Goal: Task Accomplishment & Management: Use online tool/utility

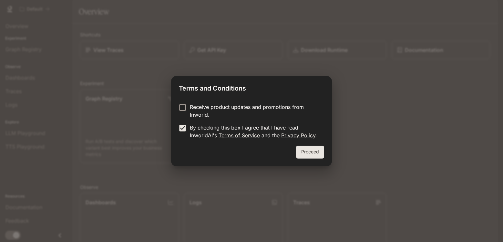
click at [313, 153] on button "Proceed" at bounding box center [310, 152] width 28 height 13
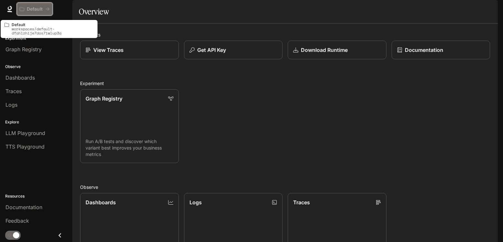
click at [47, 15] on button "Default" at bounding box center [35, 9] width 36 height 13
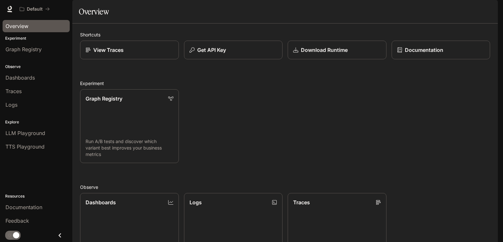
click at [43, 28] on div "Overview" at bounding box center [35, 26] width 61 height 8
click at [45, 50] on div "Graph Registry" at bounding box center [35, 49] width 61 height 8
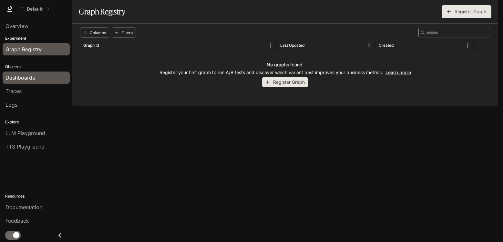
click at [53, 83] on link "Dashboards" at bounding box center [36, 78] width 67 height 12
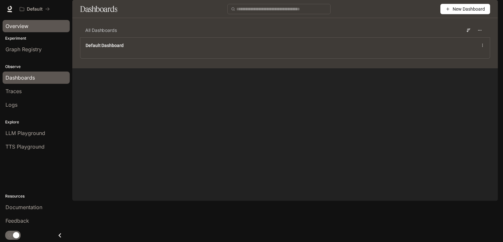
click at [21, 24] on span "Overview" at bounding box center [16, 26] width 23 height 8
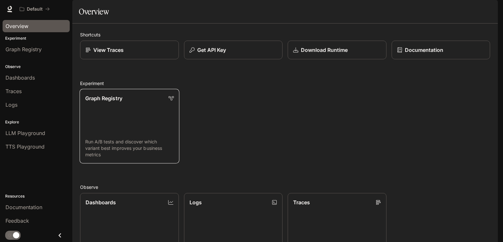
click at [132, 139] on link "Graph Registry Run A/B tests and discover which variant best improves your busi…" at bounding box center [129, 126] width 100 height 75
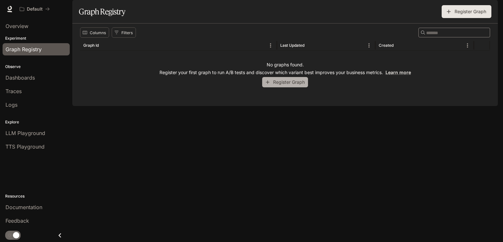
click at [291, 88] on button "Register Graph" at bounding box center [285, 82] width 46 height 11
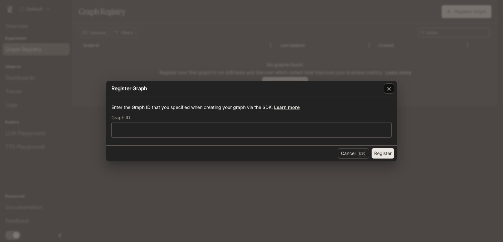
click at [389, 89] on icon "button" at bounding box center [389, 89] width 4 height 4
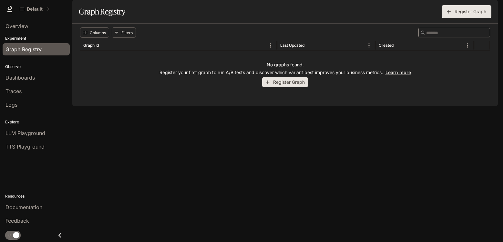
click at [463, 18] on button "Register Graph" at bounding box center [466, 11] width 50 height 13
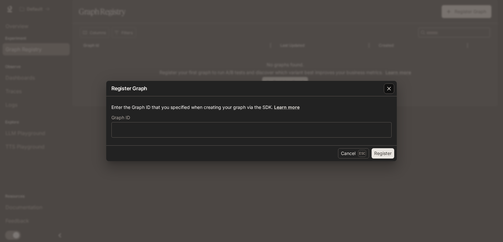
click at [392, 91] on div "button" at bounding box center [389, 89] width 10 height 10
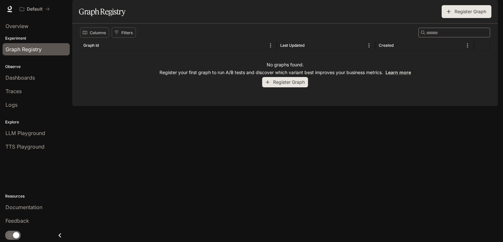
click at [40, 52] on span "Graph Registry" at bounding box center [23, 49] width 36 height 8
click at [44, 23] on div "Overview" at bounding box center [35, 26] width 61 height 8
